Goal: Task Accomplishment & Management: Complete application form

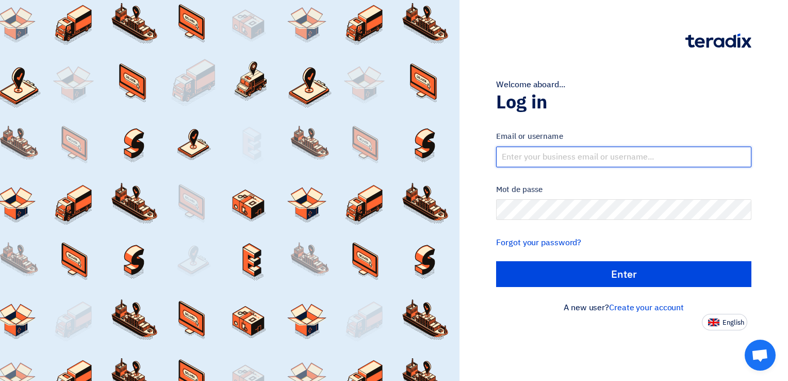
click at [567, 153] on input "text" at bounding box center [623, 156] width 255 height 21
type input "[EMAIL_ADDRESS][PERSON_NAME][DOMAIN_NAME]"
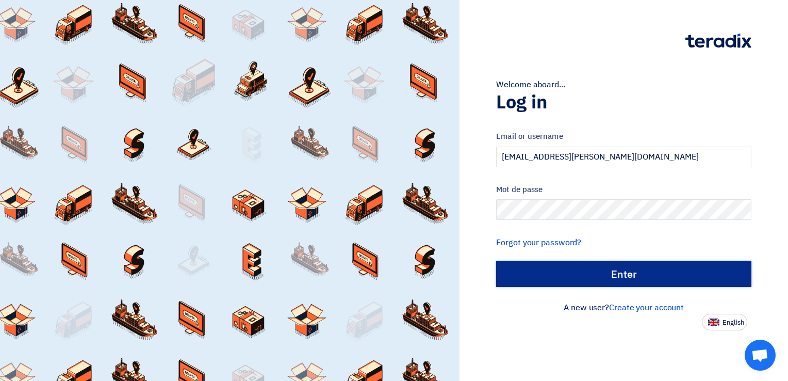
click at [659, 277] on input "الدخول" at bounding box center [623, 274] width 255 height 26
type input "Sign in"
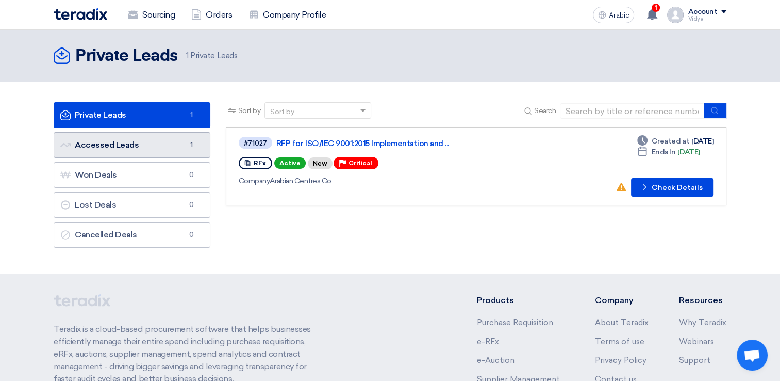
click at [138, 141] on link "Accessed Leads Accessed Leads 1" at bounding box center [132, 145] width 157 height 26
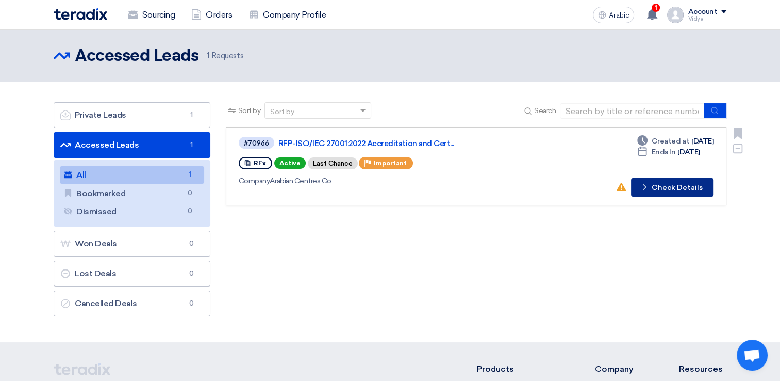
click at [656, 189] on font "Check Details" at bounding box center [677, 187] width 51 height 7
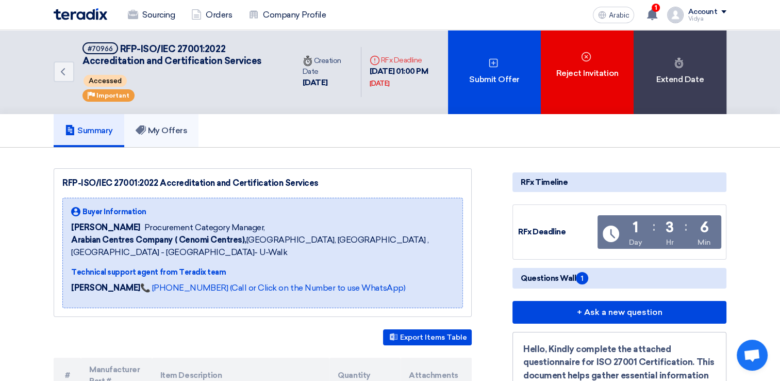
click at [155, 132] on font "My Offers" at bounding box center [168, 130] width 40 height 10
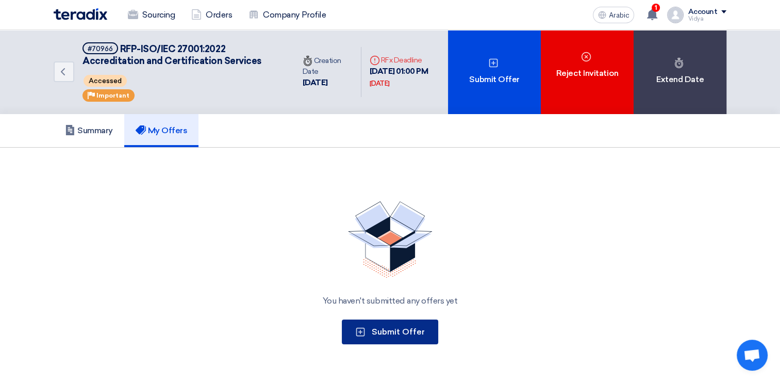
click at [357, 330] on use at bounding box center [360, 331] width 9 height 9
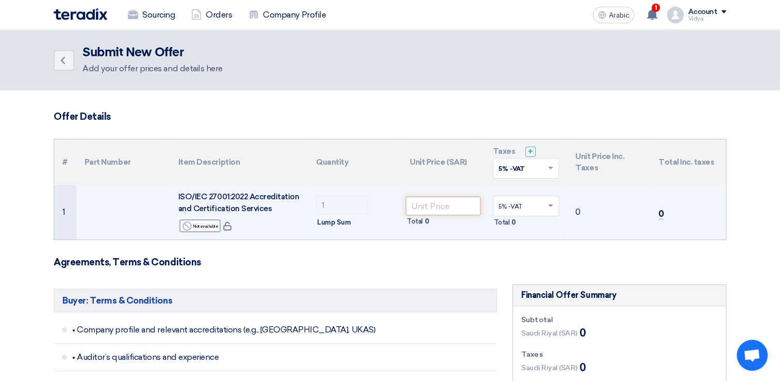
click at [429, 200] on tr "1 ISO/IEC 27001:2022 Accreditation and Certification Services Reject Not availa…" at bounding box center [390, 212] width 672 height 55
click at [429, 200] on input "number" at bounding box center [443, 205] width 75 height 19
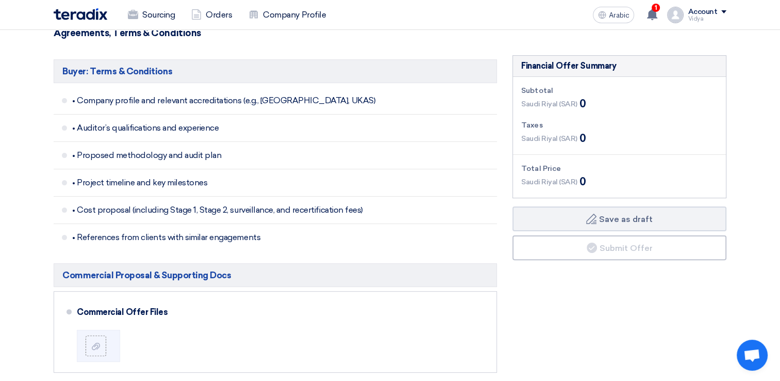
scroll to position [225, 0]
